Goal: Task Accomplishment & Management: Complete application form

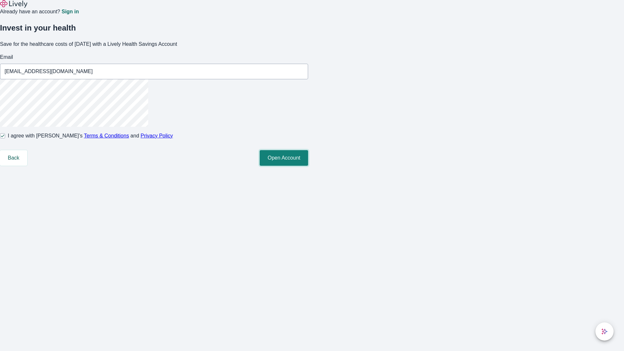
click at [308, 166] on button "Open Account" at bounding box center [284, 158] width 48 height 16
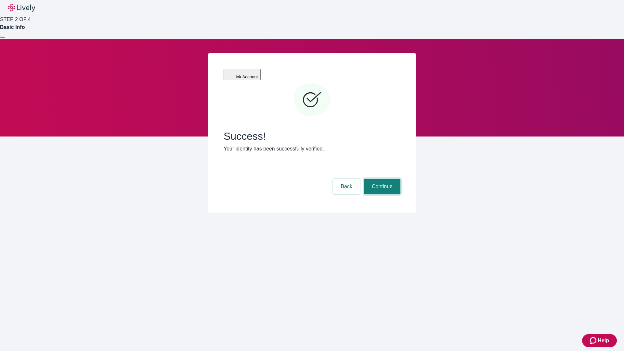
click at [381, 179] on button "Continue" at bounding box center [382, 187] width 36 height 16
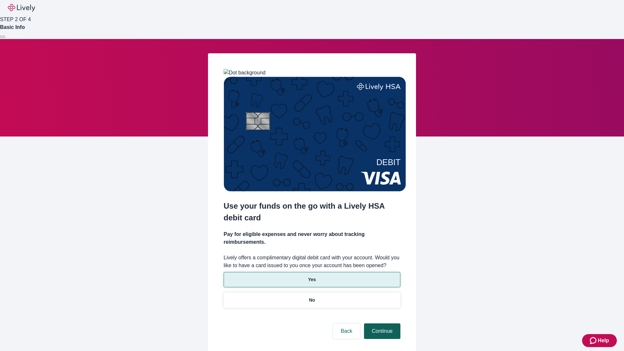
click at [312, 297] on p "No" at bounding box center [312, 300] width 6 height 7
click at [381, 323] on button "Continue" at bounding box center [382, 331] width 36 height 16
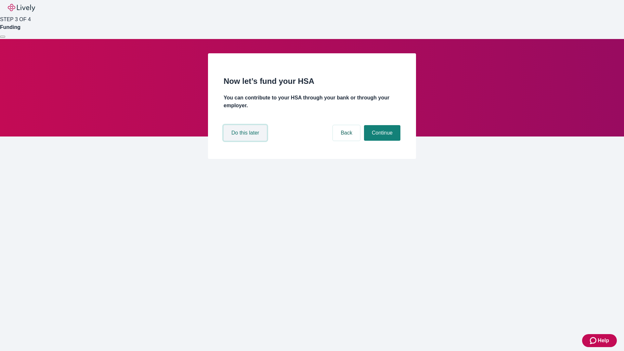
click at [246, 141] on button "Do this later" at bounding box center [244, 133] width 43 height 16
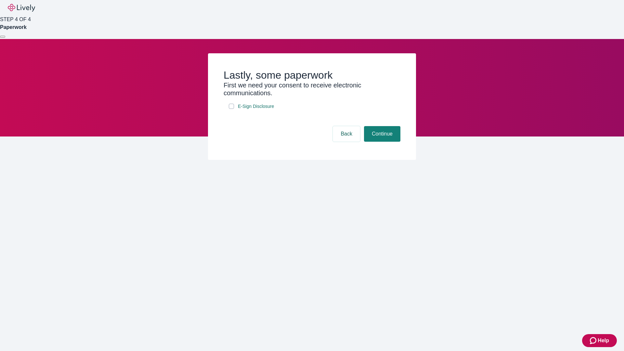
click at [231, 109] on input "E-Sign Disclosure" at bounding box center [231, 106] width 5 height 5
checkbox input "true"
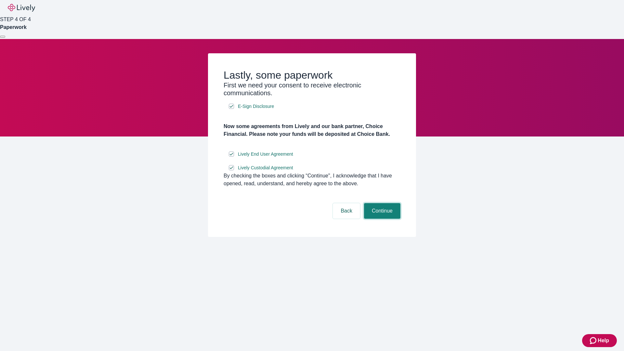
click at [381, 219] on button "Continue" at bounding box center [382, 211] width 36 height 16
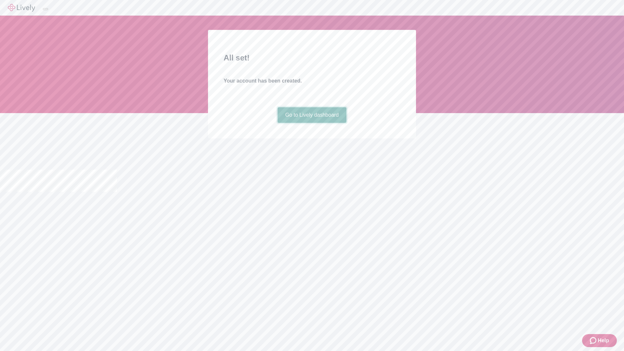
click at [312, 123] on link "Go to Lively dashboard" at bounding box center [311, 115] width 69 height 16
